Goal: Obtain resource: Obtain resource

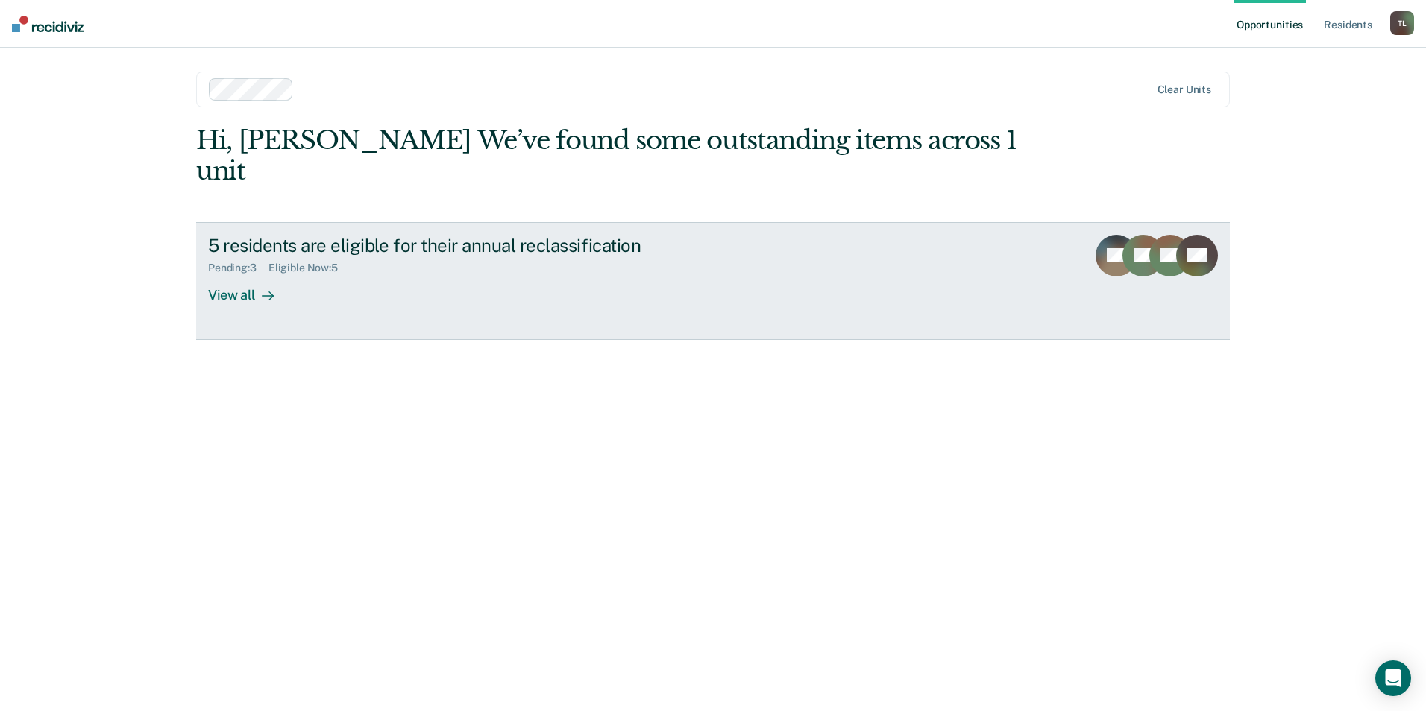
click at [254, 274] on div "View all" at bounding box center [250, 288] width 84 height 29
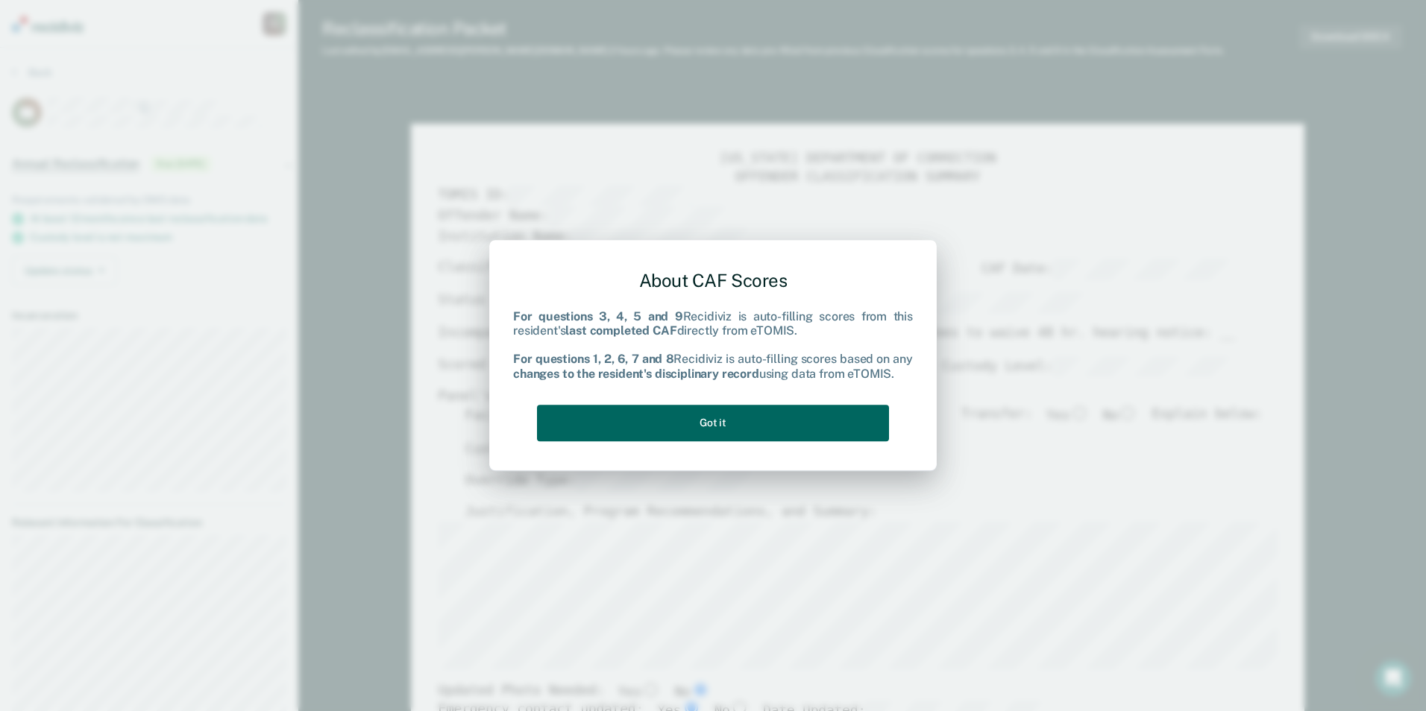
click at [731, 421] on button "Got it" at bounding box center [713, 423] width 352 height 37
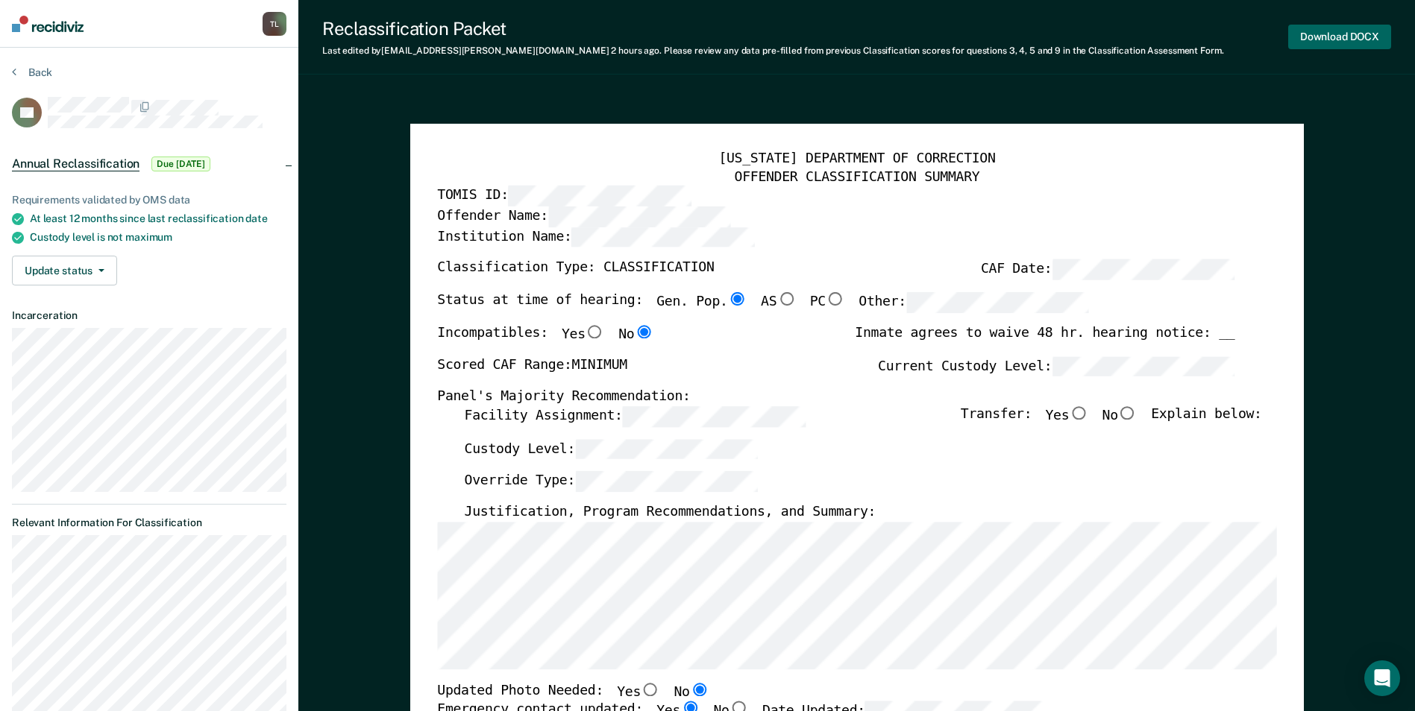
click at [1357, 38] on button "Download DOCX" at bounding box center [1339, 37] width 103 height 25
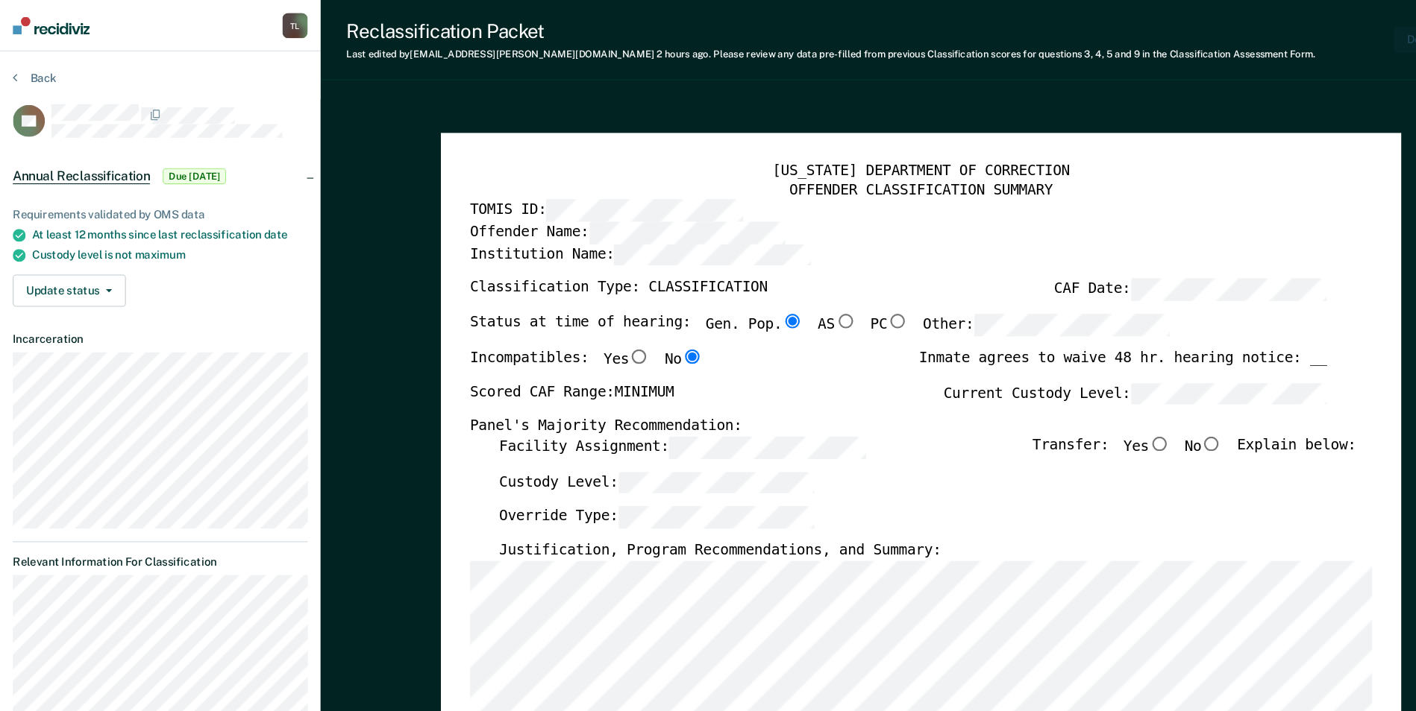
type textarea "x"
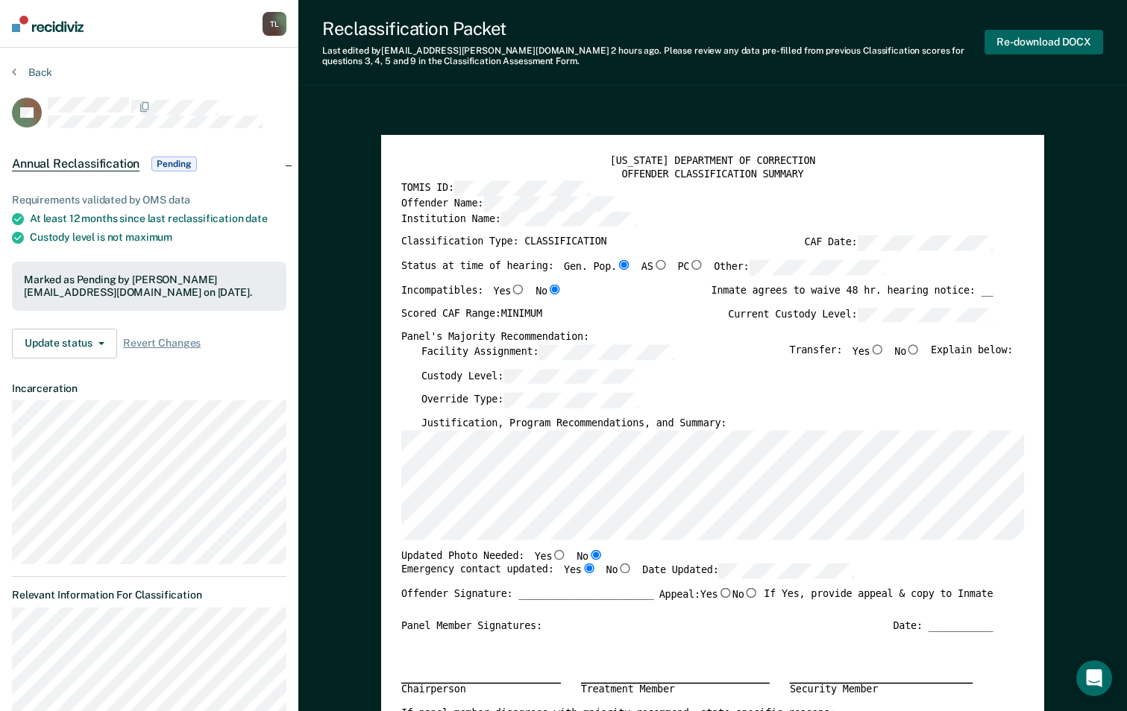
click at [1061, 45] on button "Re-download DOCX" at bounding box center [1043, 42] width 119 height 25
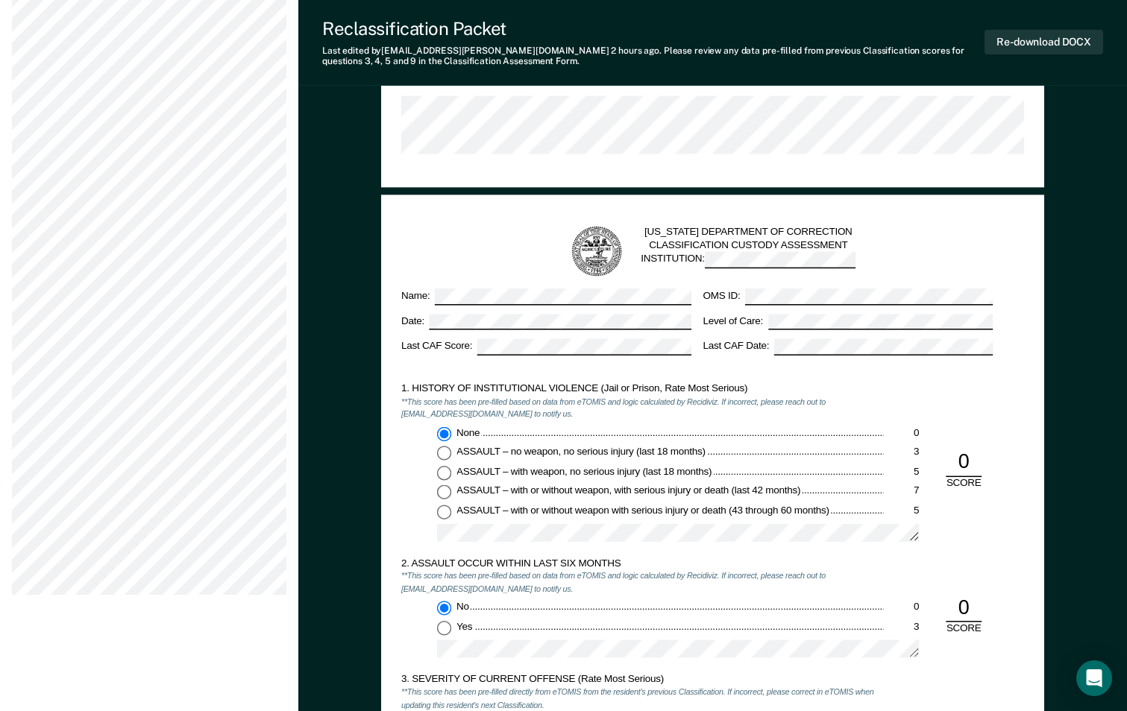
scroll to position [820, 0]
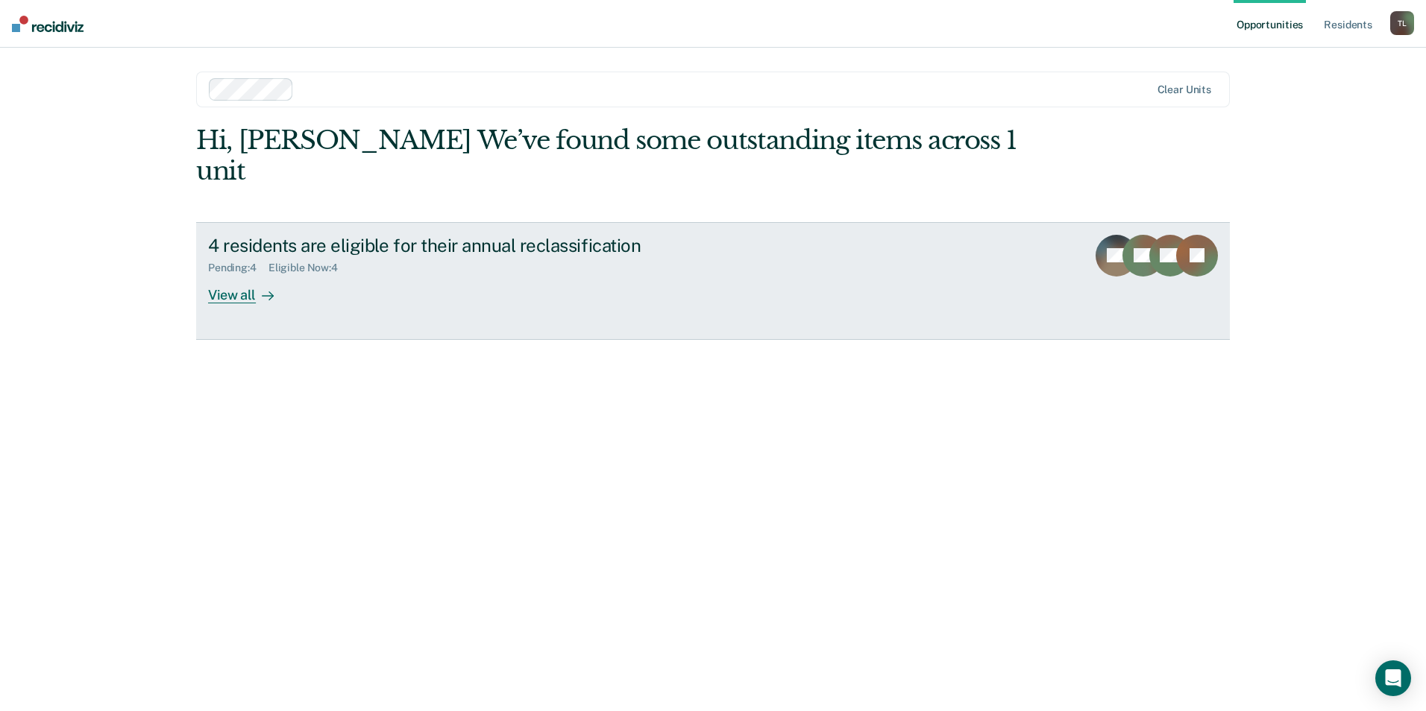
click at [246, 274] on div "View all" at bounding box center [250, 288] width 84 height 29
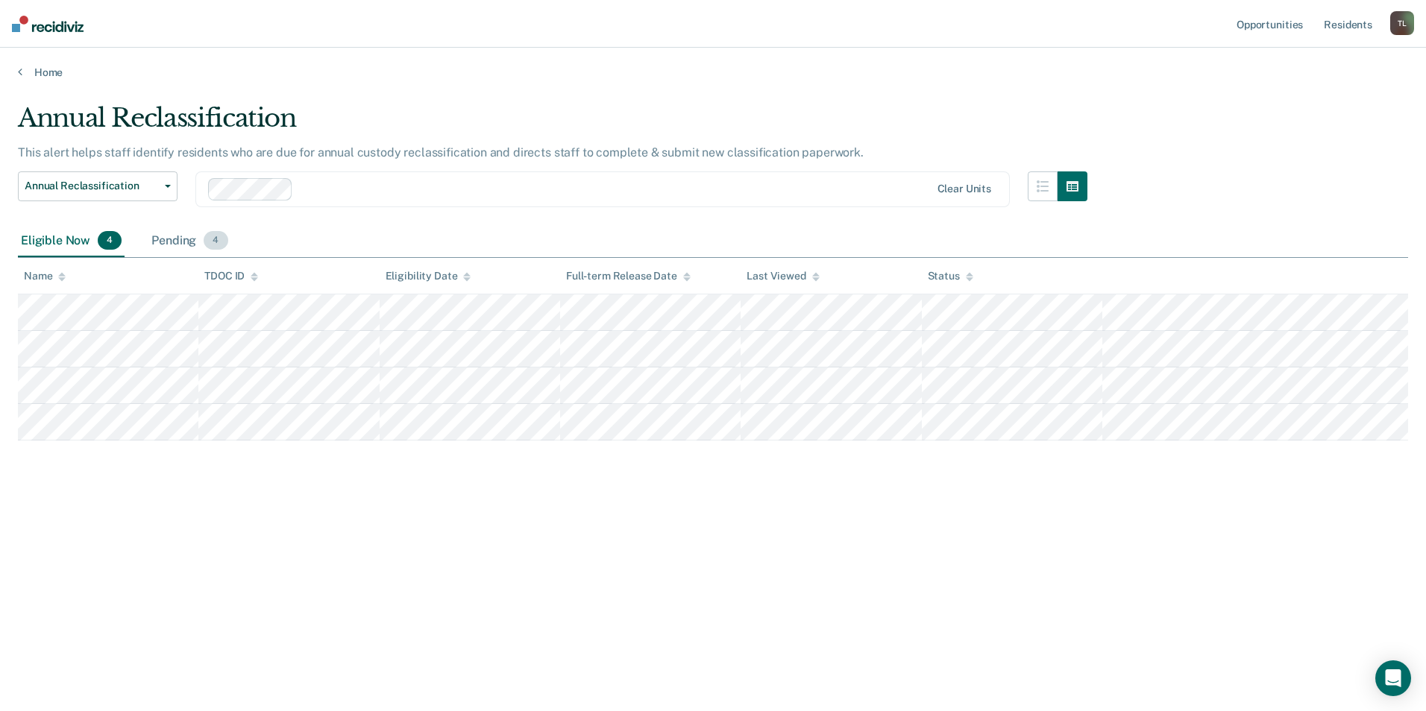
click at [220, 241] on span "4" at bounding box center [216, 240] width 24 height 19
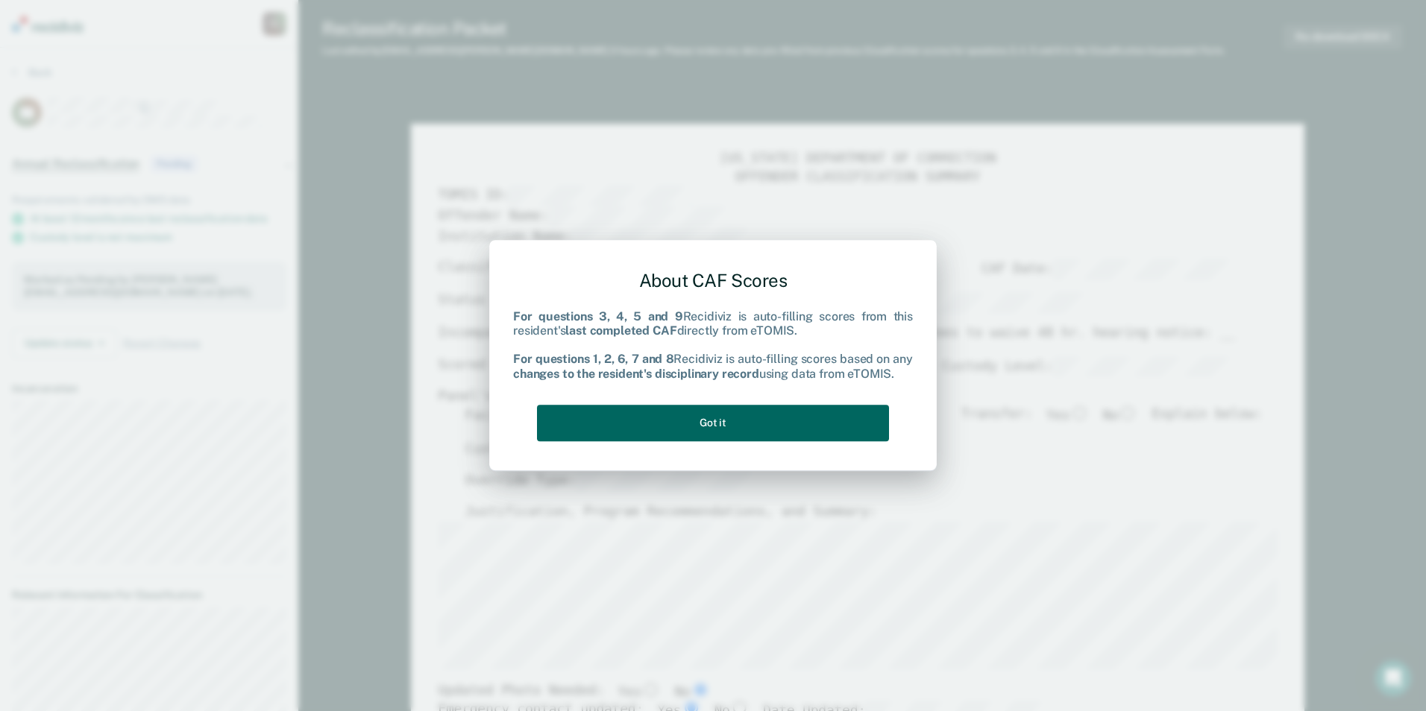
click at [735, 415] on button "Got it" at bounding box center [713, 423] width 352 height 37
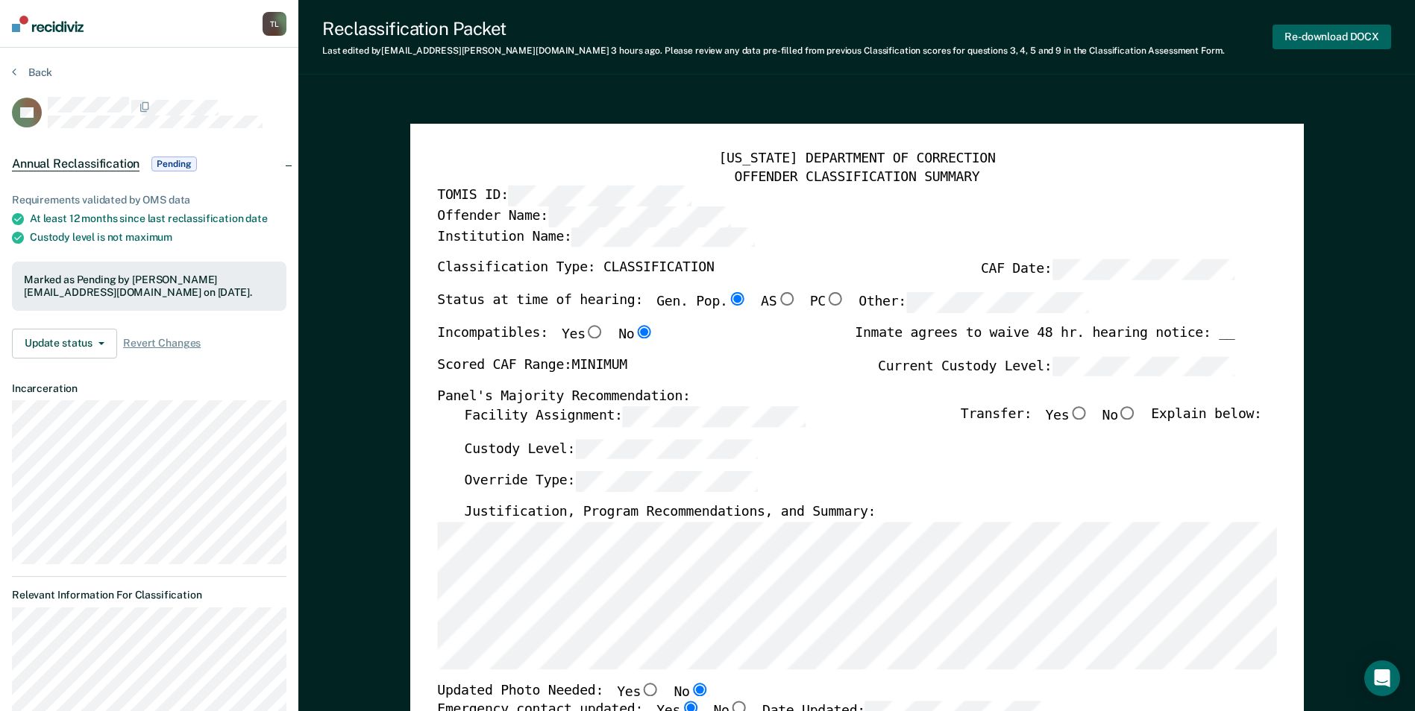
click at [1315, 37] on button "Re-download DOCX" at bounding box center [1331, 37] width 119 height 25
type textarea "x"
